Goal: Transaction & Acquisition: Book appointment/travel/reservation

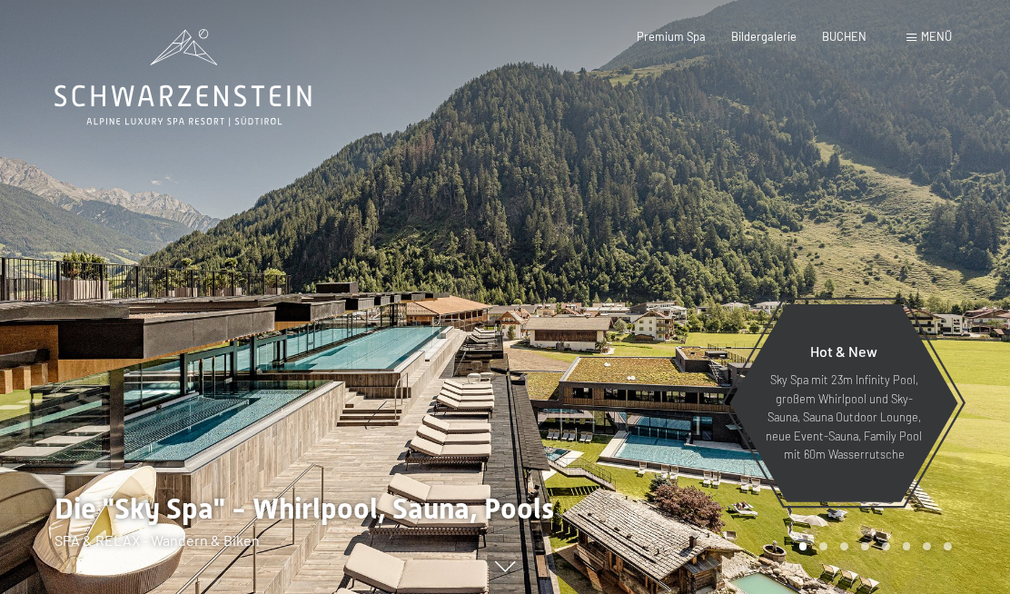
click at [949, 36] on span "Menü" at bounding box center [936, 36] width 31 height 15
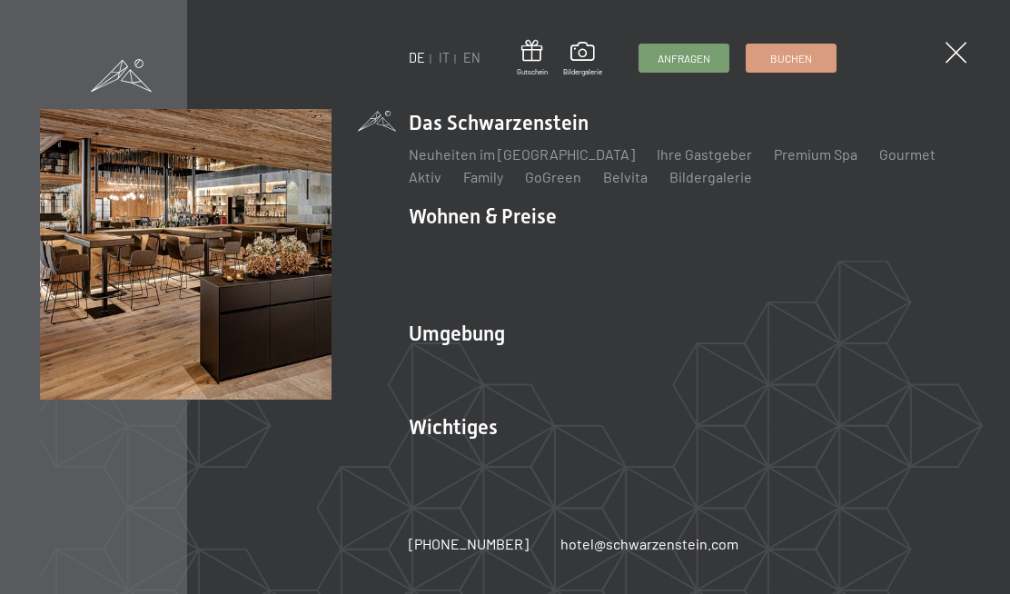
click at [478, 50] on link "EN" at bounding box center [471, 57] width 17 height 15
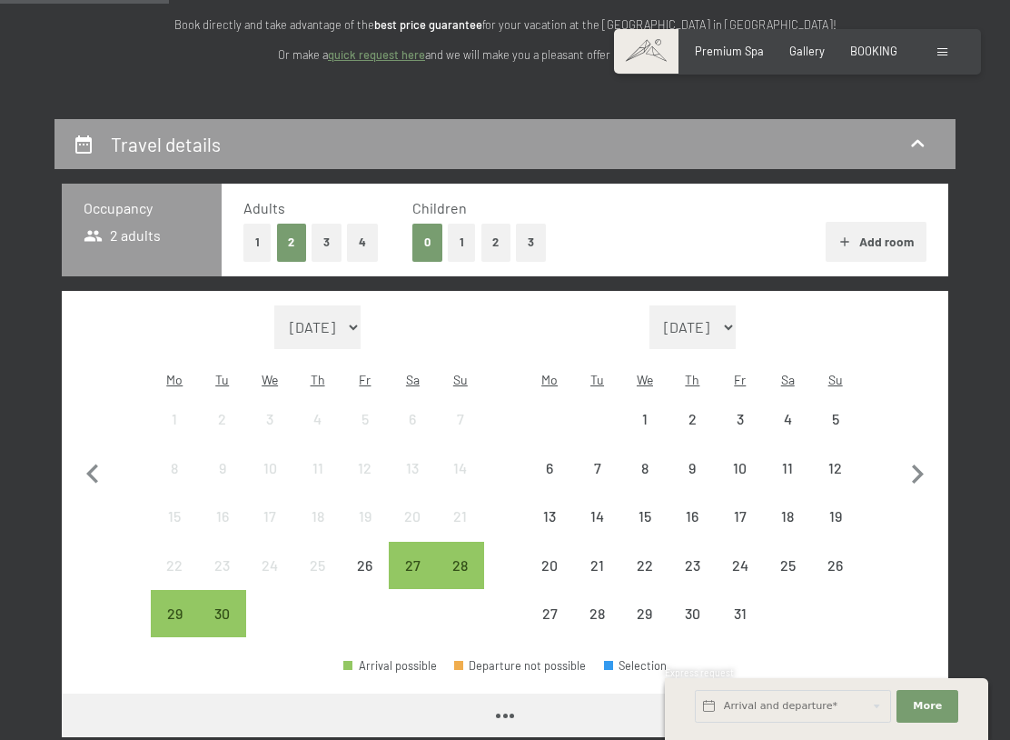
scroll to position [339, 0]
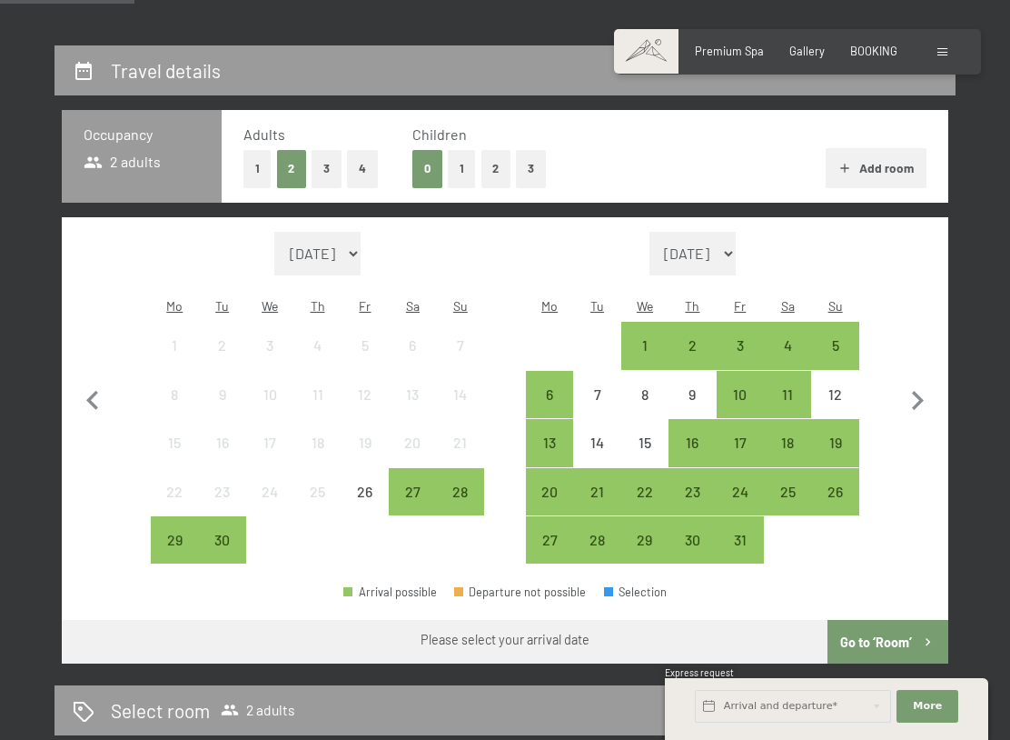
click at [466, 169] on button "1" at bounding box center [462, 168] width 28 height 37
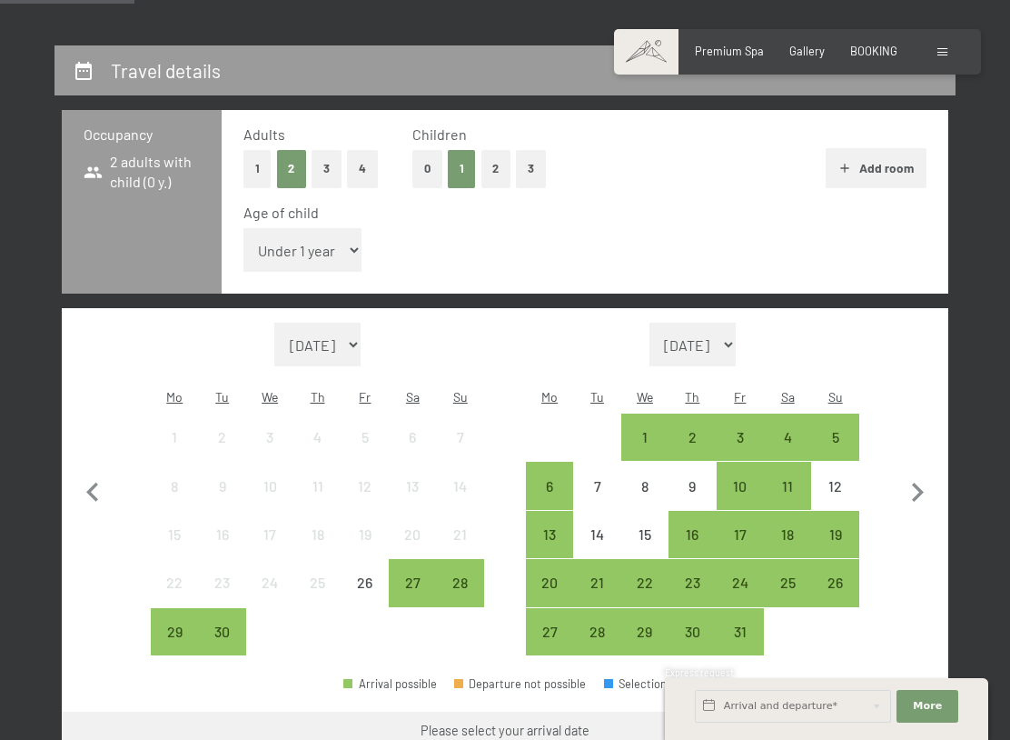
click at [340, 241] on select "Under 1 year 1 year 2 years 3 years 4 years 5 years 6 years 7 years 8 years 9 y…" at bounding box center [302, 250] width 119 height 44
select select "2"
click at [910, 473] on icon "button" at bounding box center [918, 492] width 38 height 38
select select "[DATE]"
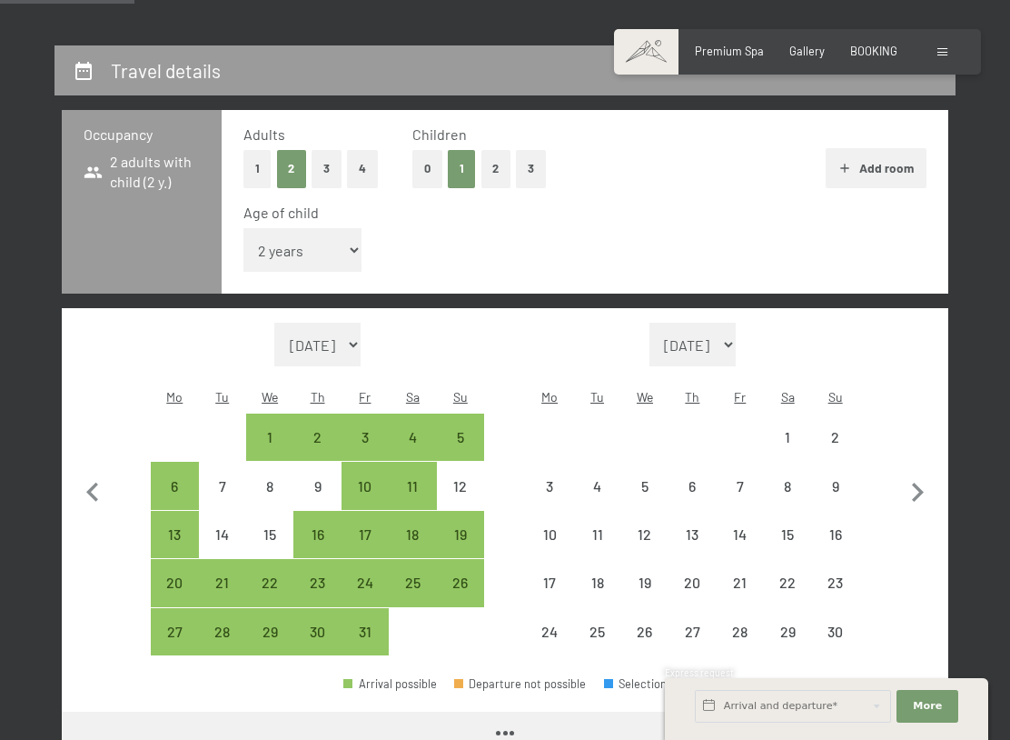
click at [929, 473] on icon "button" at bounding box center [918, 492] width 38 height 38
select select "[DATE]"
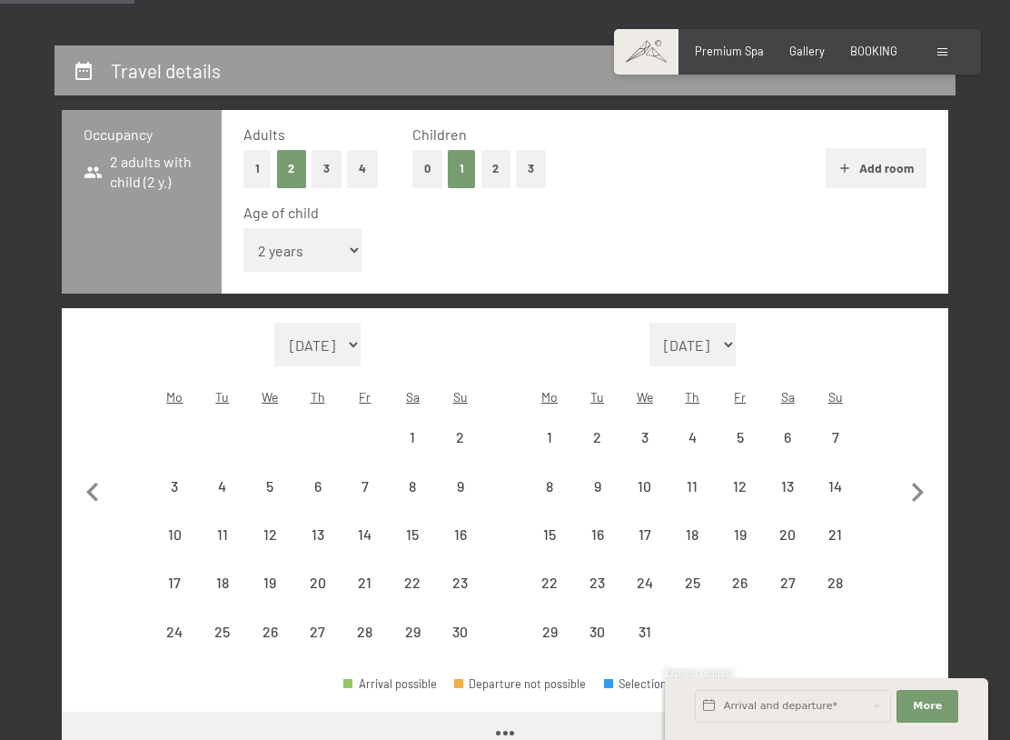
select select "[DATE]"
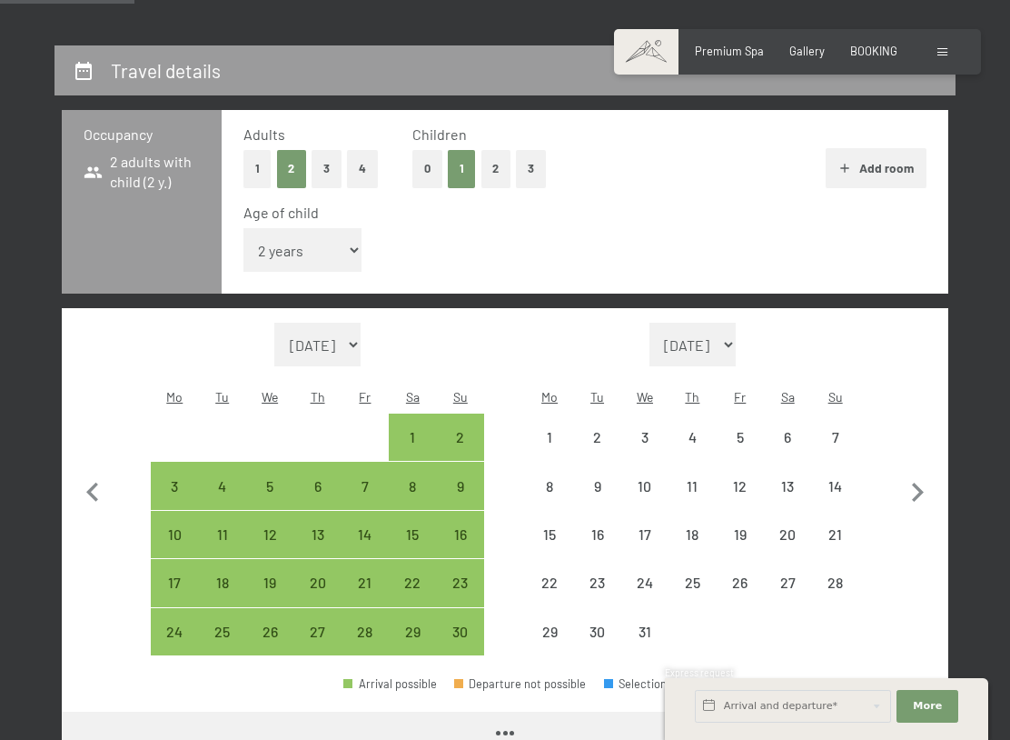
select select "[DATE]"
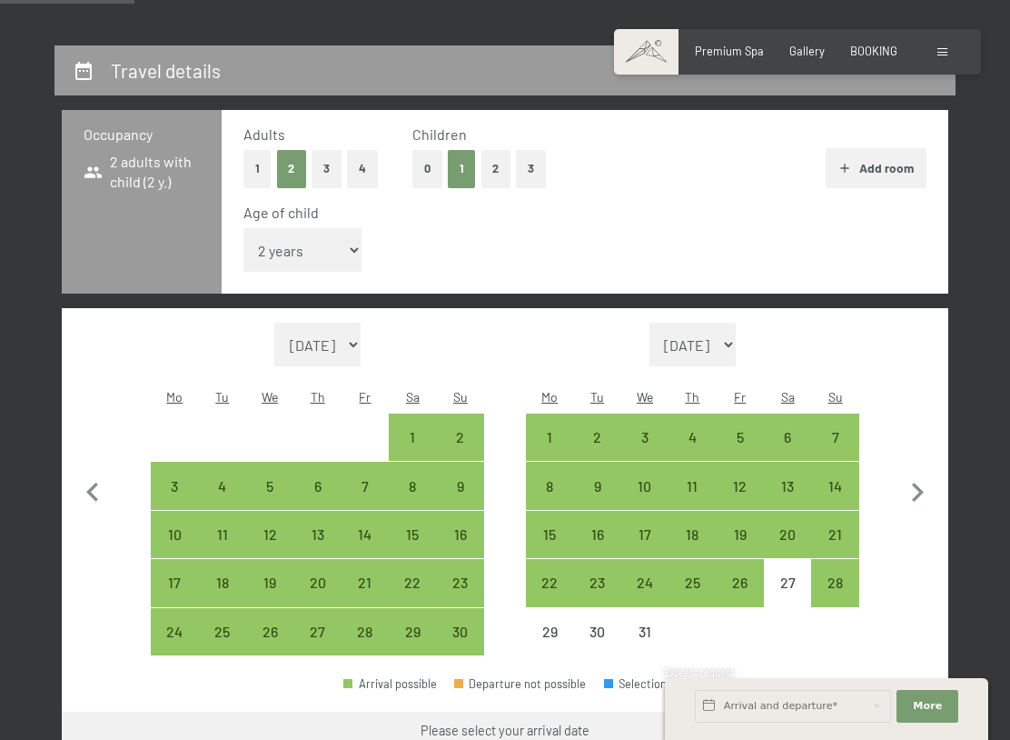
click at [796, 527] on div "20" at bounding box center [788, 549] width 44 height 44
select select "[DATE]"
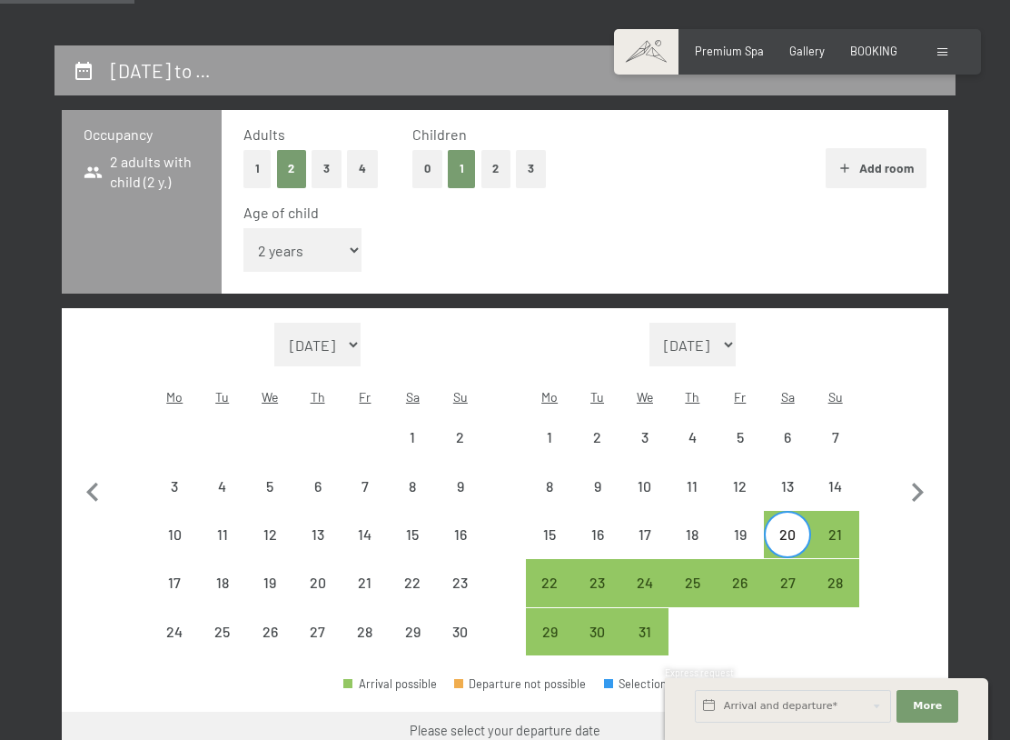
click at [801, 575] on div "27" at bounding box center [788, 597] width 44 height 44
select select "[DATE]"
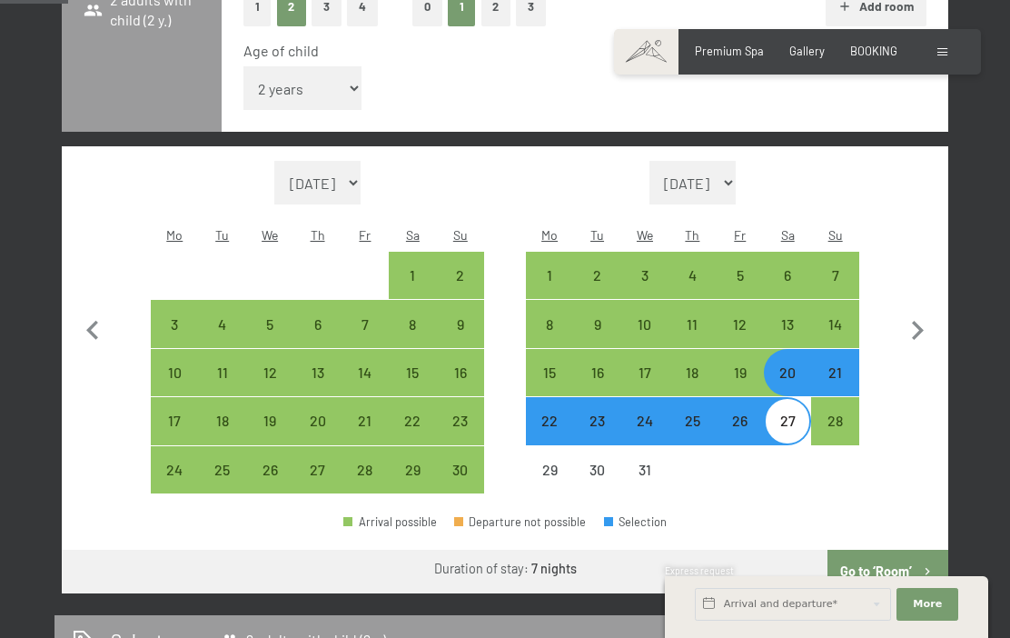
scroll to position [500, 0]
click at [842, 352] on div "21" at bounding box center [835, 374] width 44 height 44
select select "[DATE]"
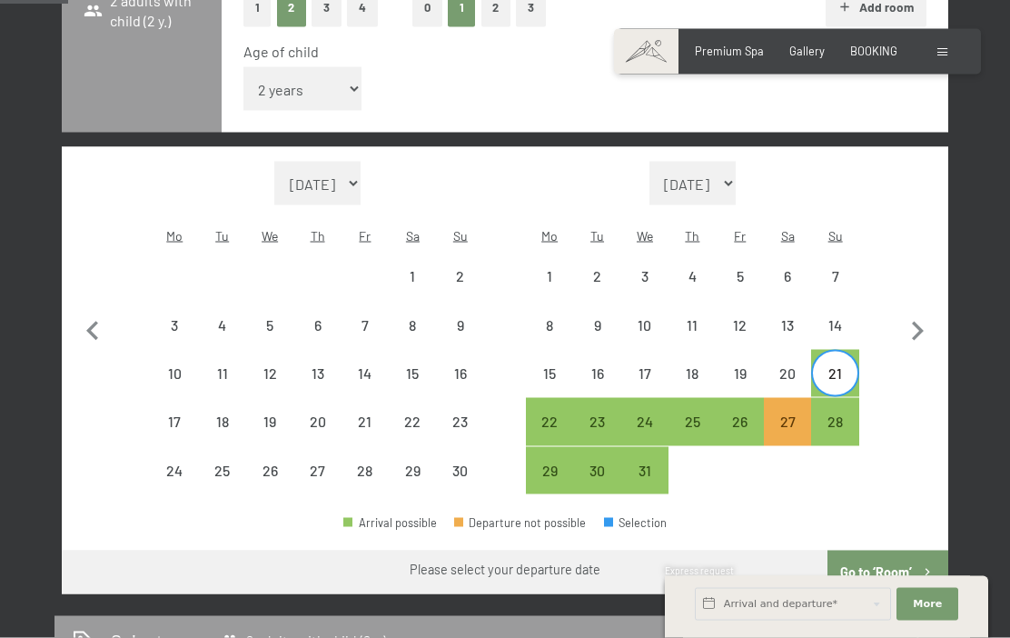
scroll to position [501, 0]
click at [754, 413] on div "26" at bounding box center [741, 435] width 44 height 44
select select "[DATE]"
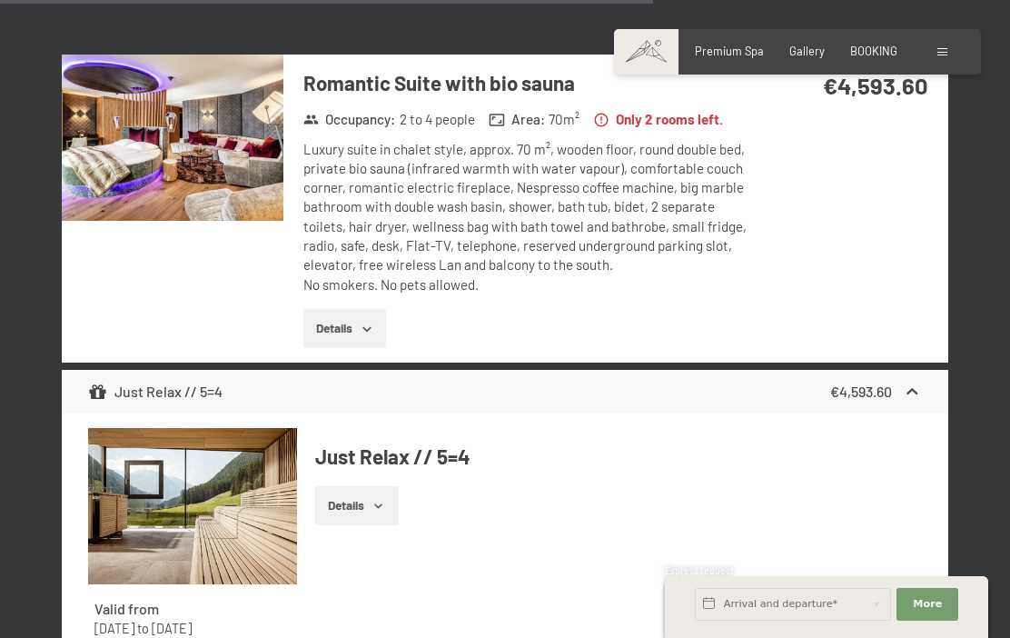
scroll to position [6649, 0]
click at [165, 222] on img at bounding box center [173, 138] width 222 height 166
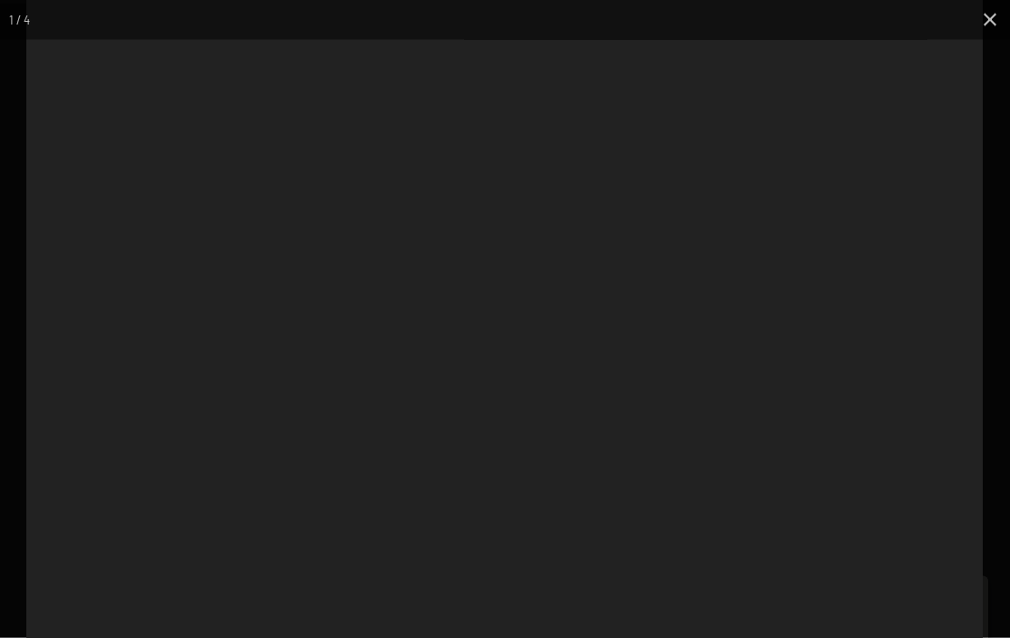
scroll to position [6650, 0]
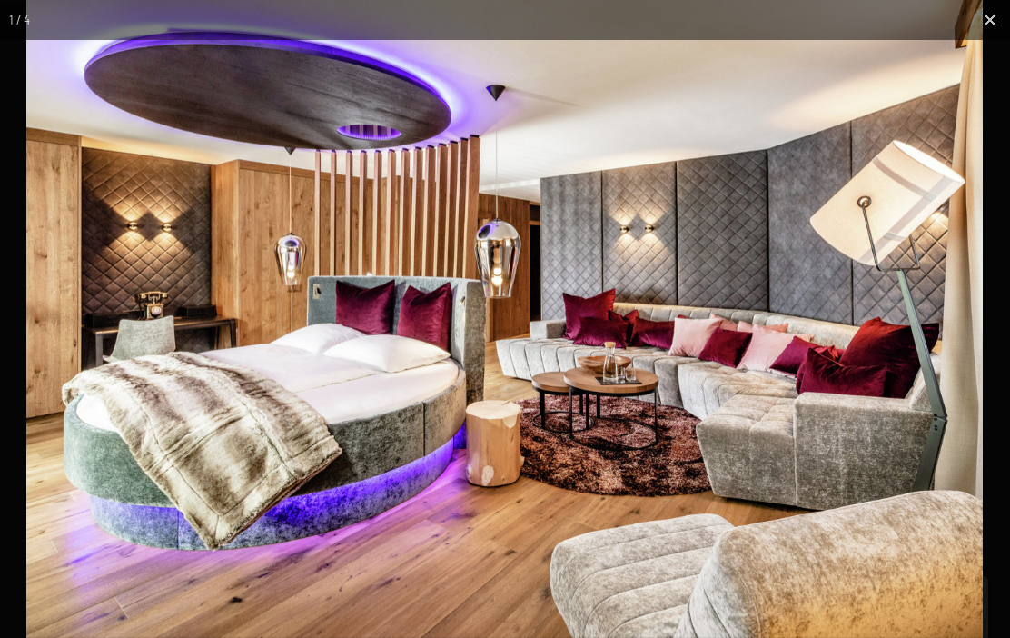
click at [946, 348] on img at bounding box center [504, 319] width 957 height 638
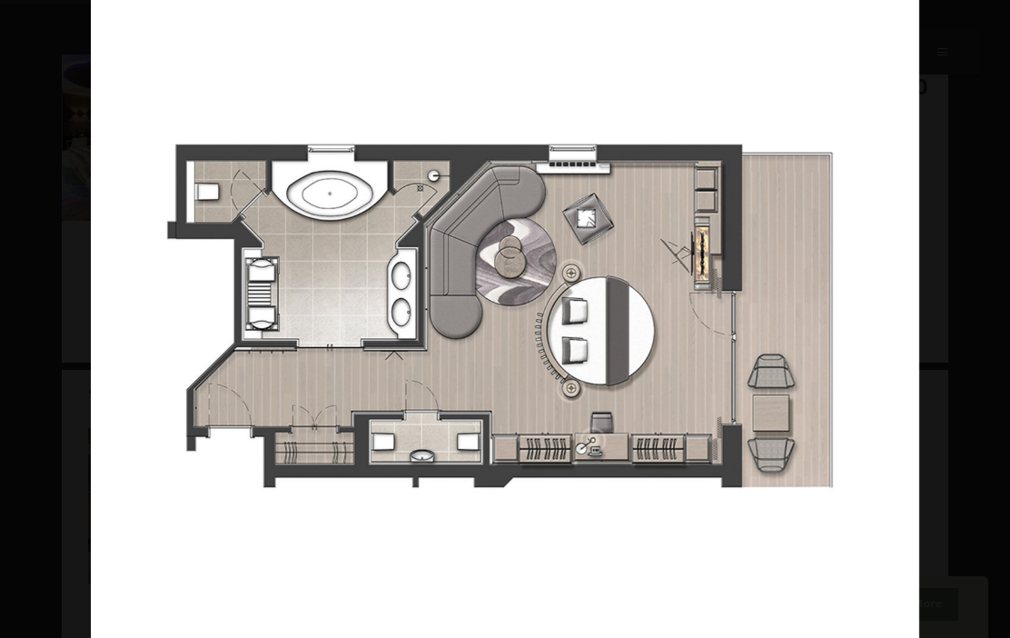
click at [950, 369] on div at bounding box center [596, 319] width 1010 height 638
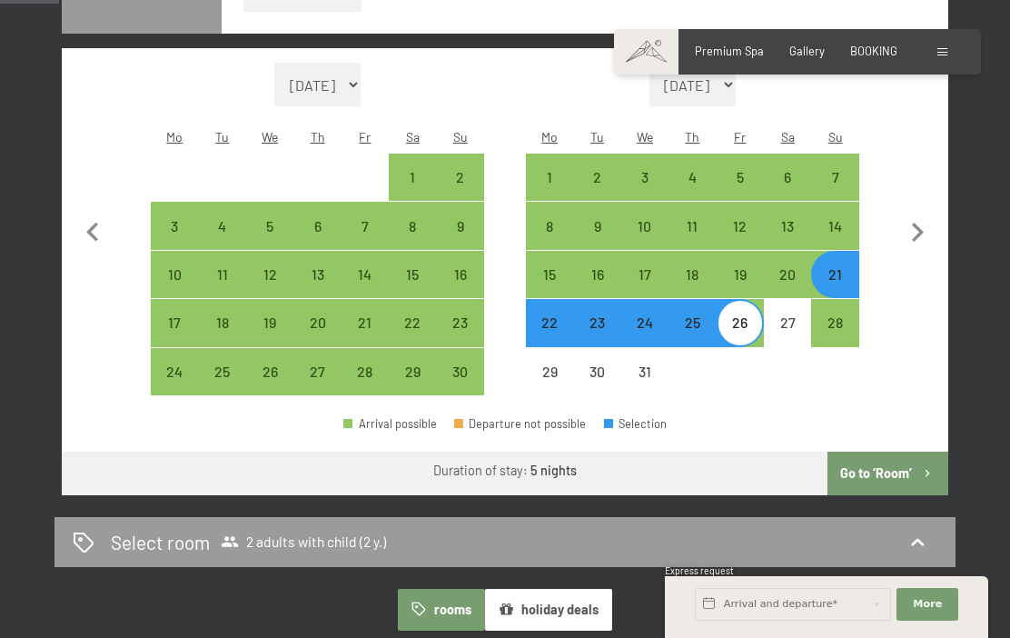
scroll to position [586, 0]
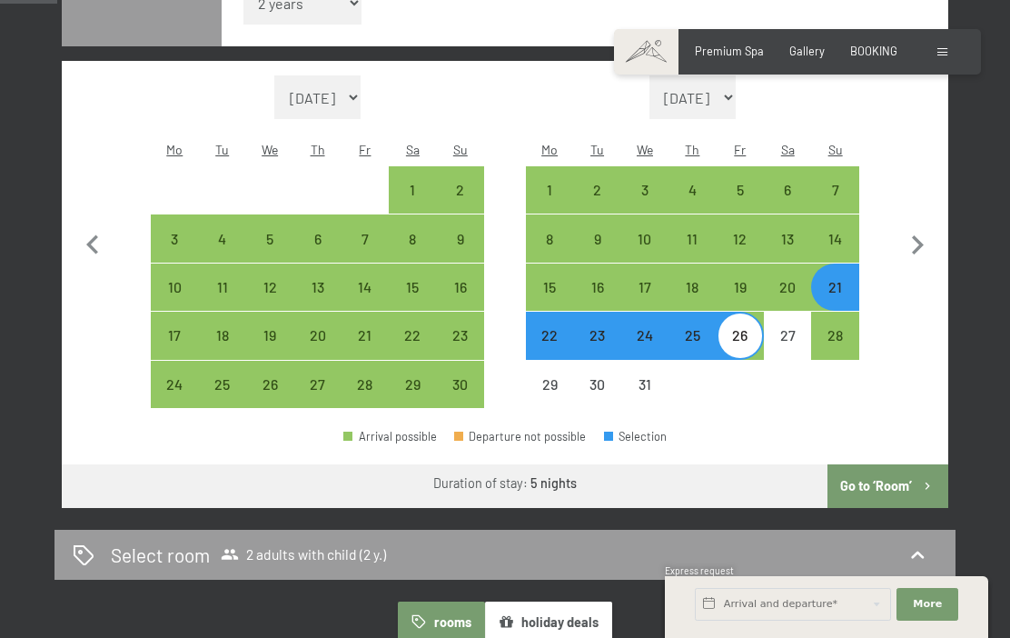
click at [561, 328] on div "22" at bounding box center [550, 350] width 44 height 44
select select "[DATE]"
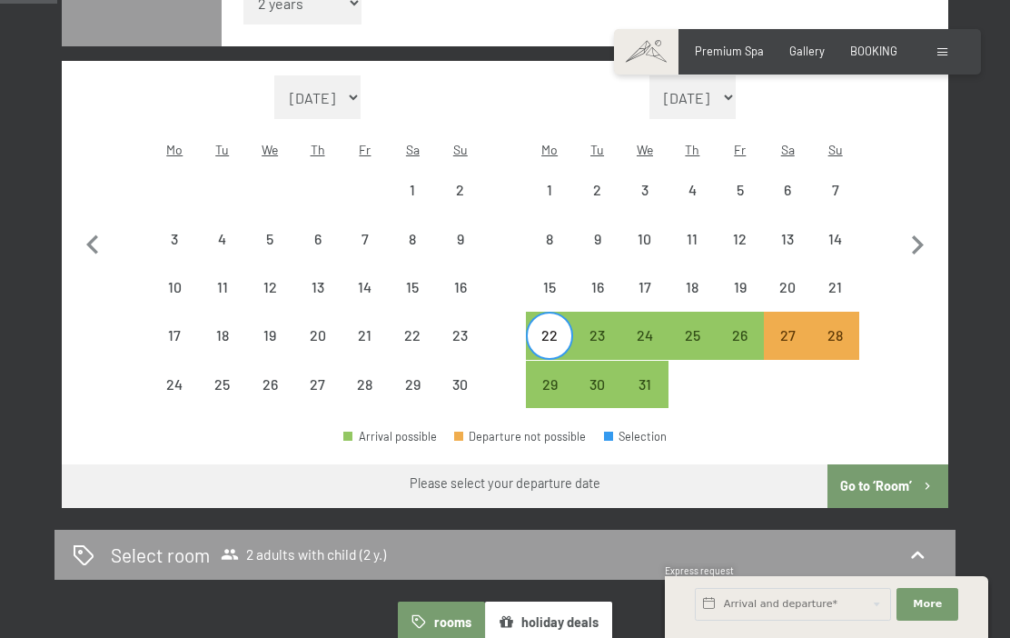
click at [560, 377] on div "29" at bounding box center [550, 399] width 44 height 44
select select "[DATE]"
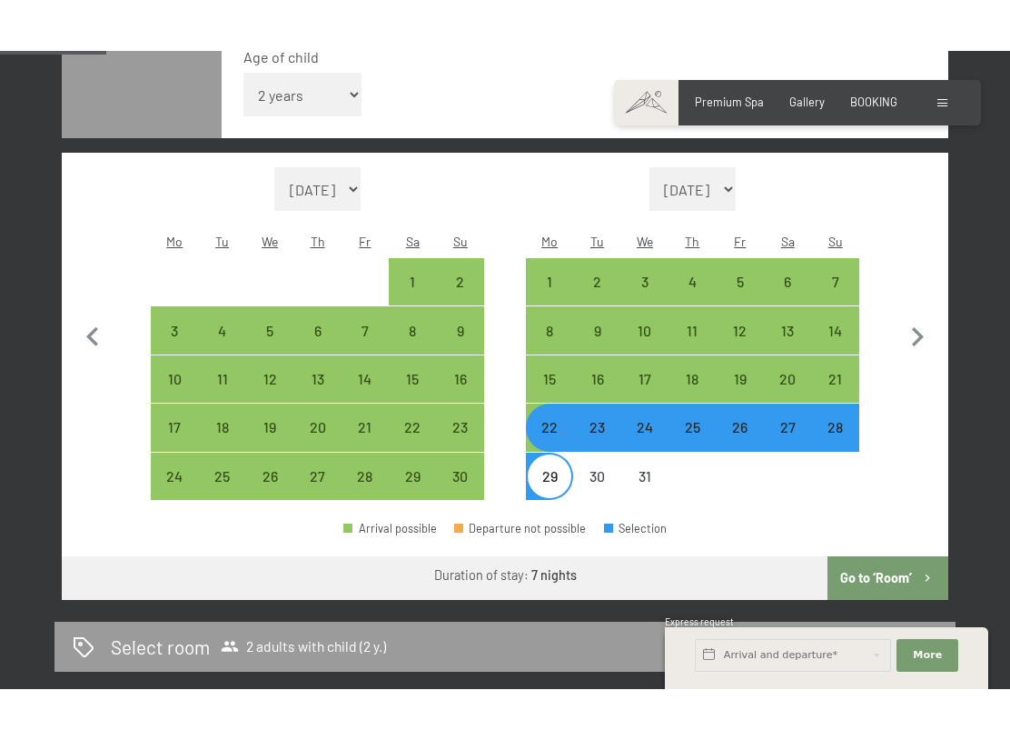
scroll to position [509, 0]
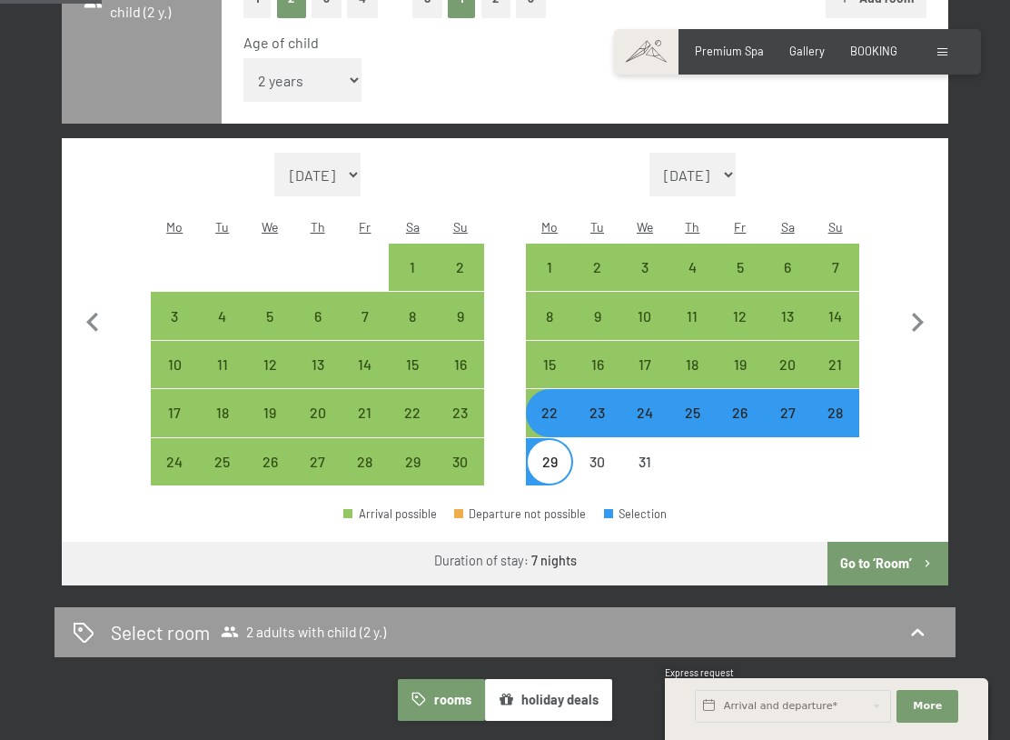
click at [602, 405] on div "23" at bounding box center [597, 427] width 44 height 44
select select "[DATE]"
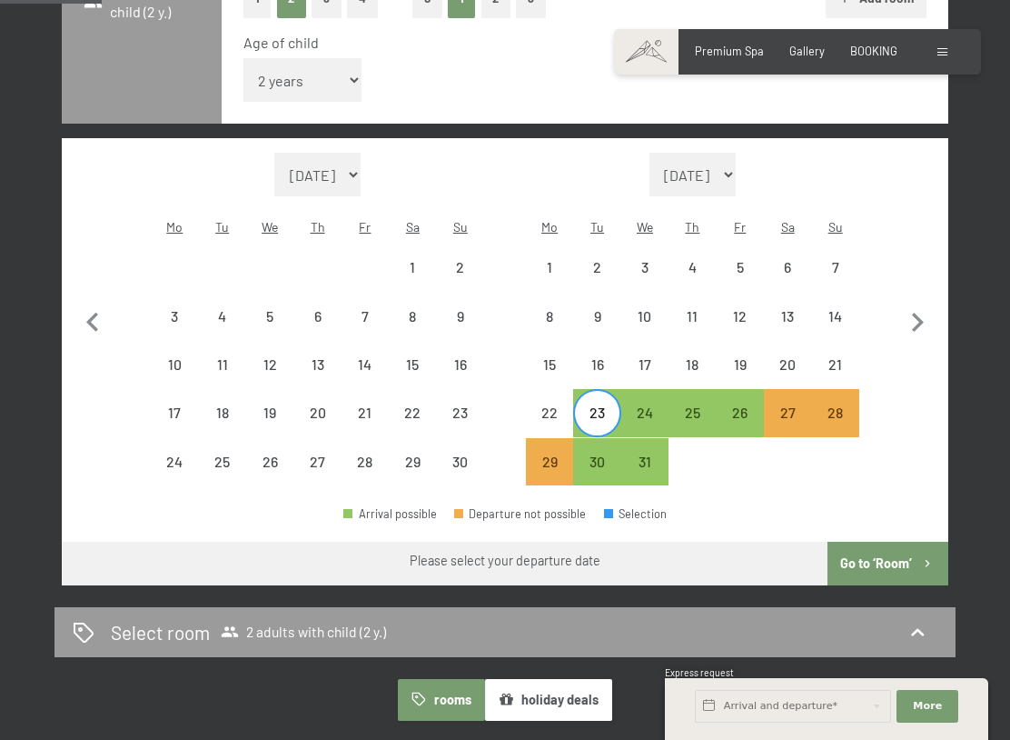
click at [748, 405] on div "26" at bounding box center [741, 427] width 44 height 44
select select "[DATE]"
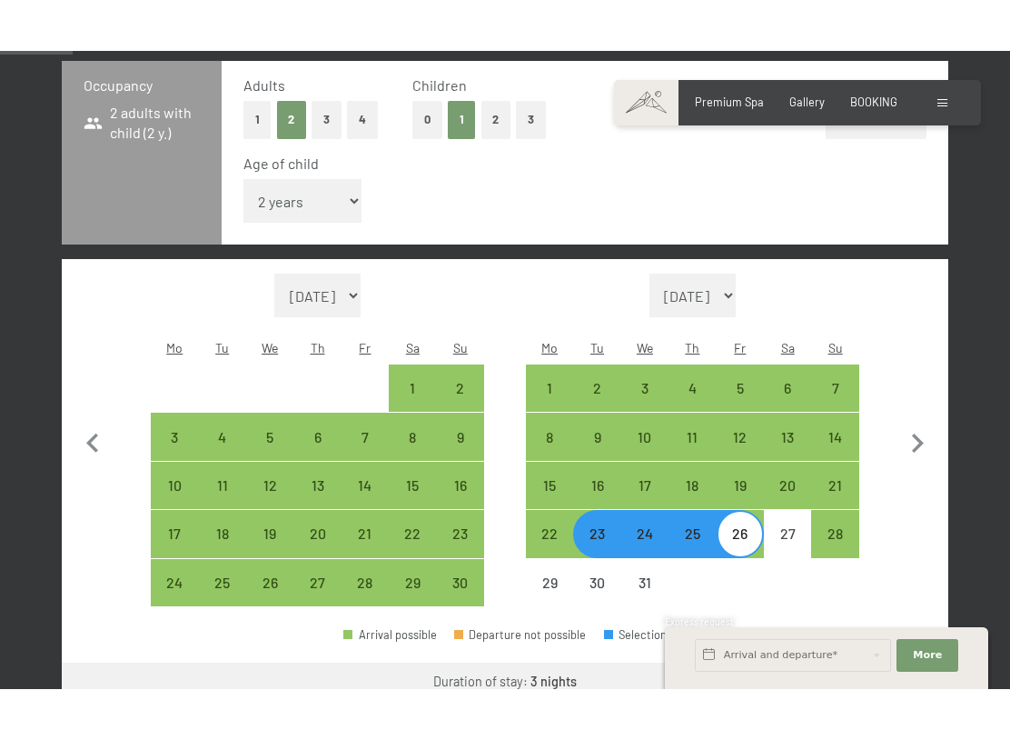
scroll to position [428, 0]
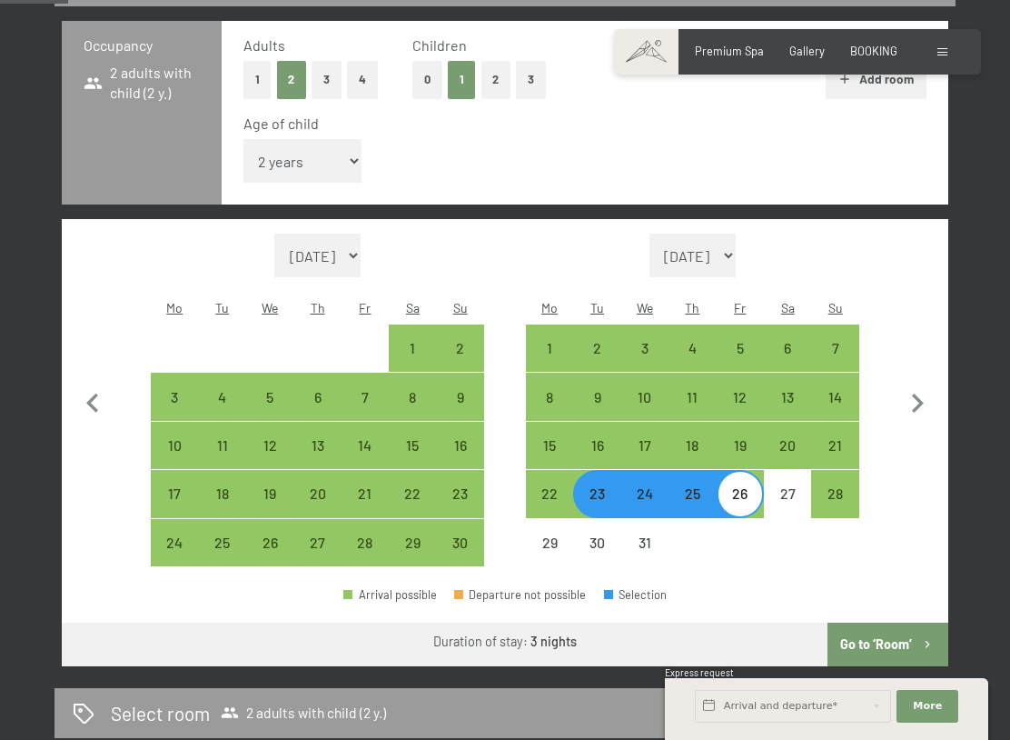
click at [855, 438] on div "21" at bounding box center [835, 460] width 44 height 44
select select "[DATE]"
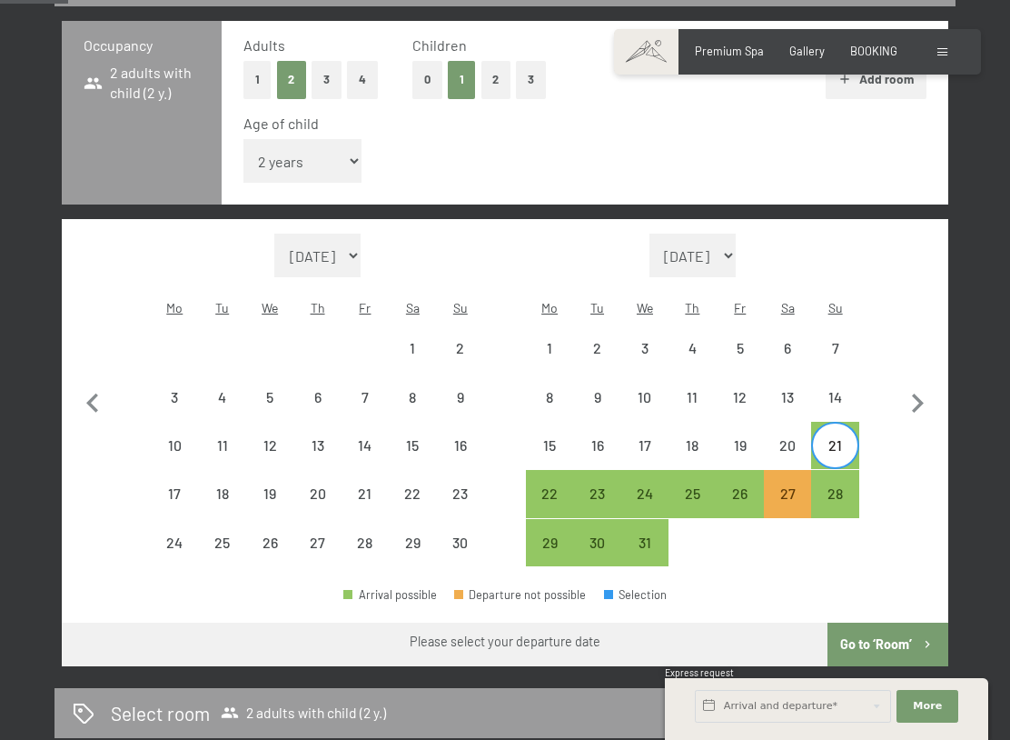
click at [745, 486] on div "26" at bounding box center [741, 508] width 44 height 44
select select "[DATE]"
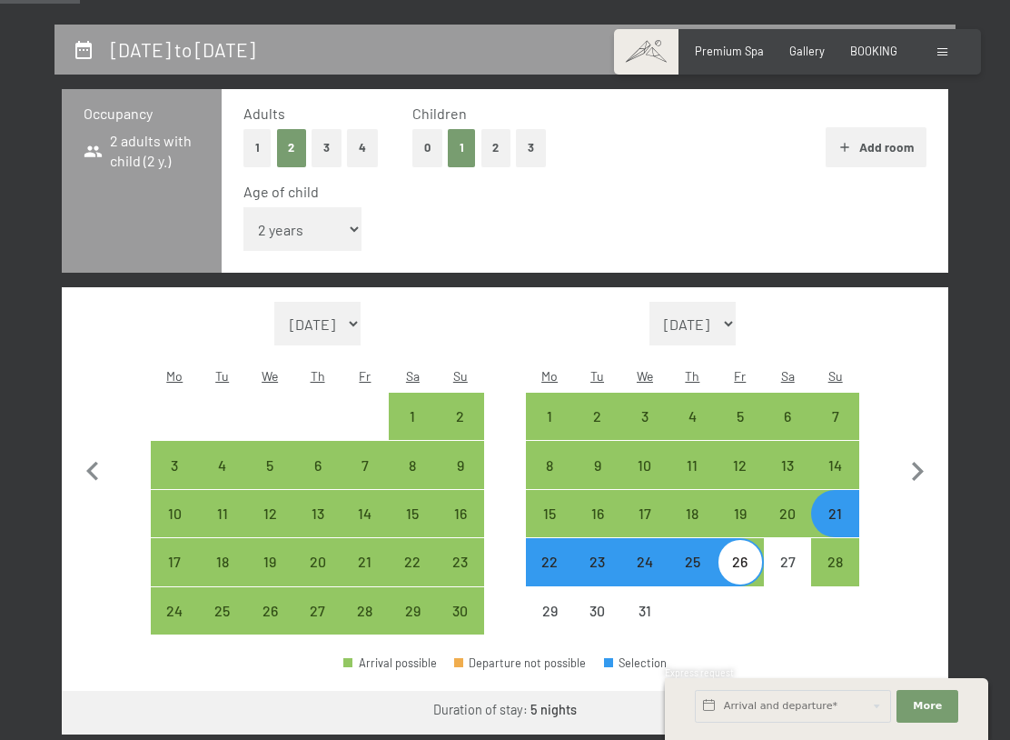
scroll to position [358, 0]
